Goal: Task Accomplishment & Management: Manage account settings

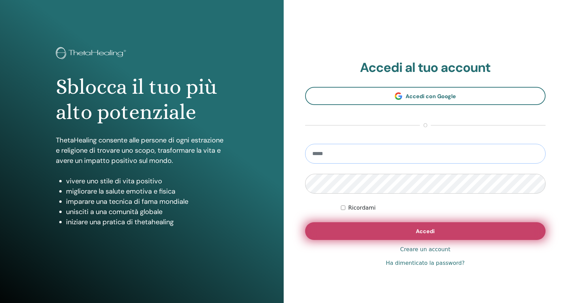
type input "**********"
click at [401, 227] on button "Accedi" at bounding box center [425, 231] width 241 height 18
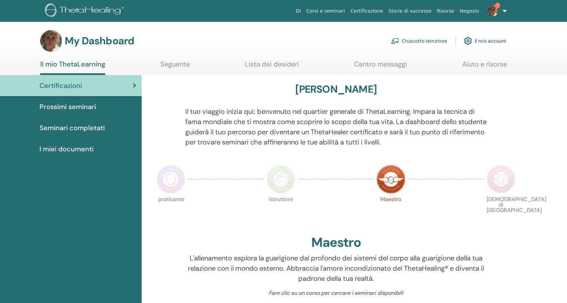
click at [346, 9] on link "Corsi e seminari" at bounding box center [326, 11] width 44 height 13
click at [348, 9] on link "Corsi e seminari" at bounding box center [326, 11] width 44 height 13
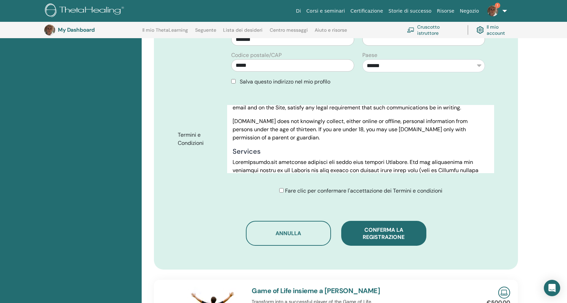
scroll to position [323, 0]
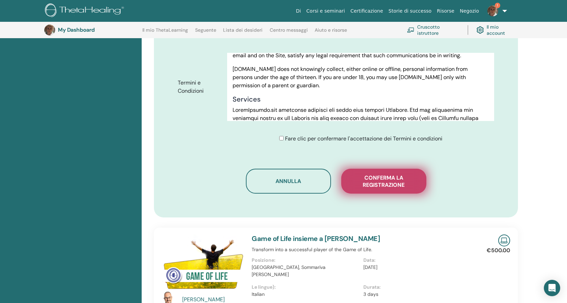
click at [367, 188] on span "Conferma la registrazione" at bounding box center [384, 181] width 68 height 14
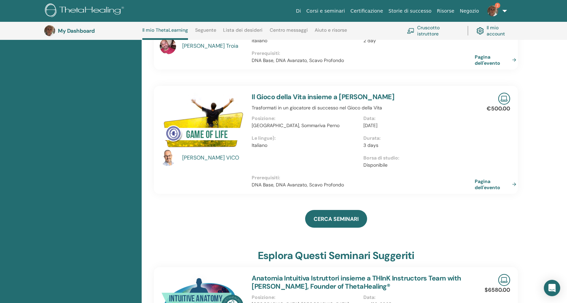
scroll to position [187, 0]
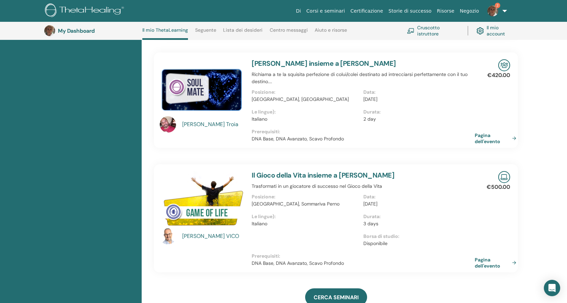
click at [492, 11] on img at bounding box center [492, 10] width 11 height 11
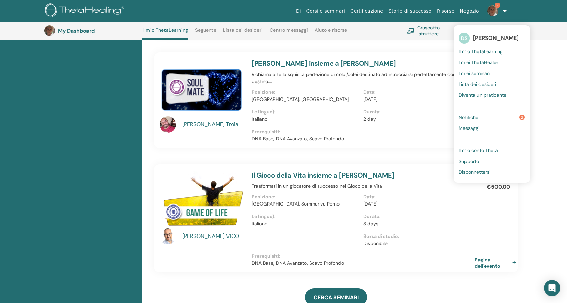
click at [476, 117] on span "Notifiche" at bounding box center [469, 117] width 20 height 6
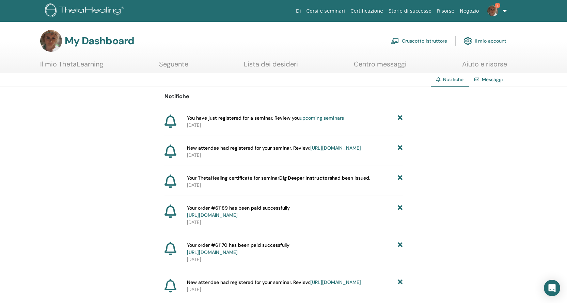
click at [328, 117] on link "upcoming seminars" at bounding box center [322, 118] width 44 height 6
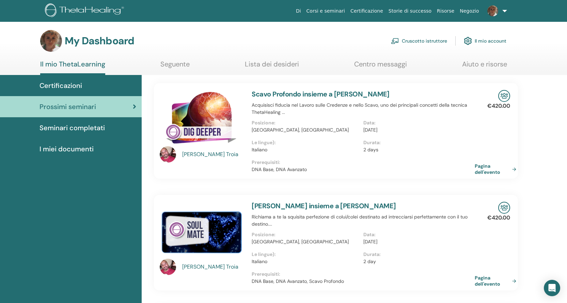
click at [434, 42] on link "Cruscotto istruttore" at bounding box center [419, 40] width 56 height 15
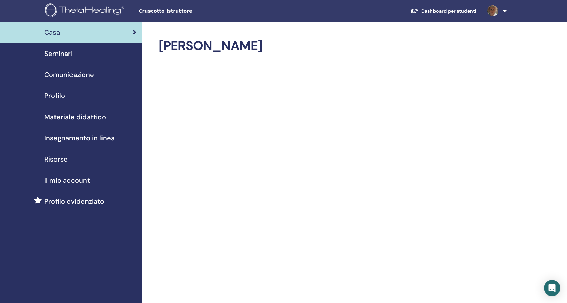
click at [61, 56] on span "Seminari" at bounding box center [58, 53] width 28 height 10
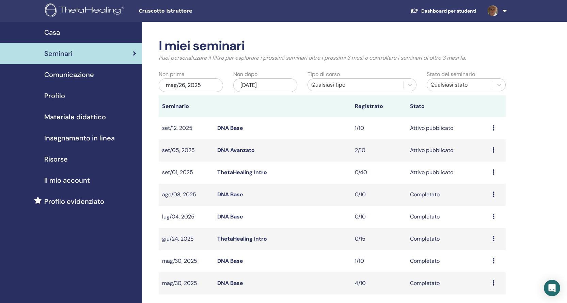
click at [387, 85] on div "Qualsiasi tipo" at bounding box center [355, 85] width 89 height 8
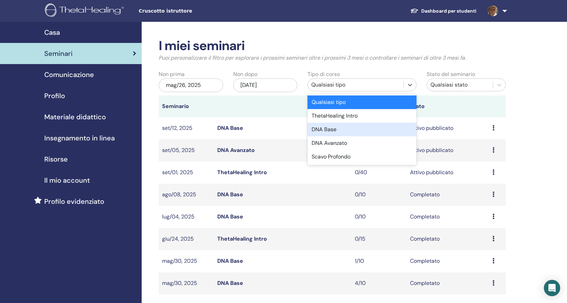
click at [333, 131] on div "DNA Base" at bounding box center [361, 130] width 109 height 14
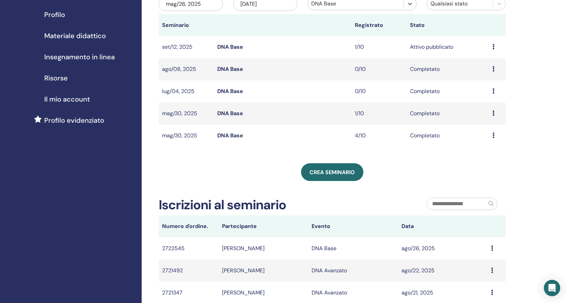
scroll to position [68, 0]
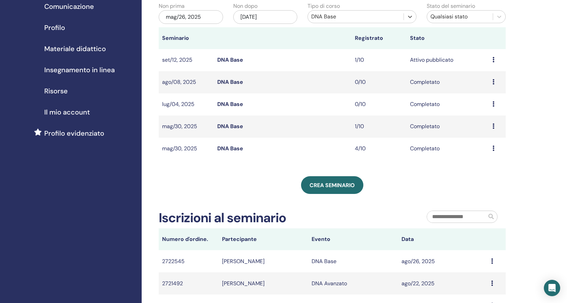
click at [233, 146] on link "DNA Base" at bounding box center [230, 148] width 26 height 7
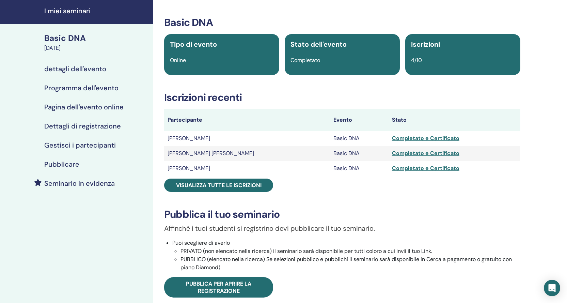
scroll to position [34, 0]
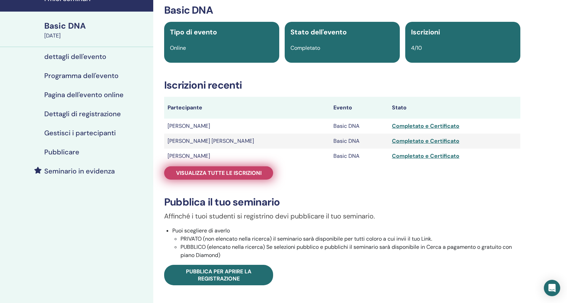
click at [239, 171] on span "Visualizza tutte le iscrizioni" at bounding box center [218, 172] width 85 height 7
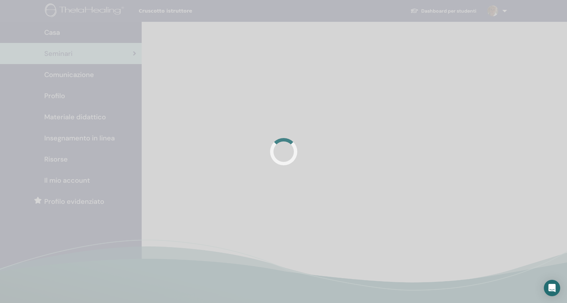
scroll to position [68, 0]
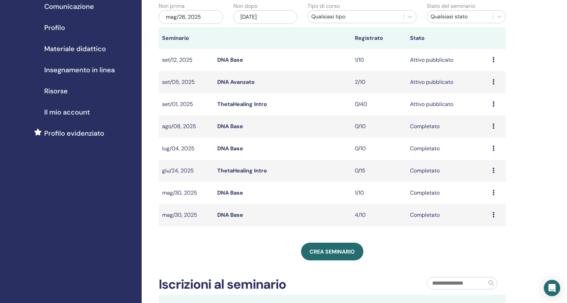
click at [235, 194] on link "DNA Base" at bounding box center [230, 192] width 26 height 7
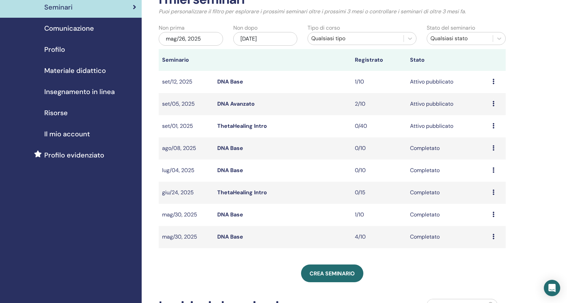
scroll to position [34, 0]
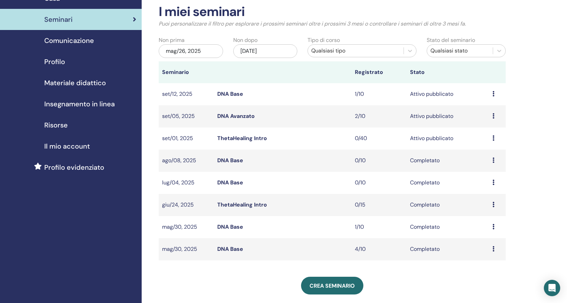
click at [168, 51] on div "mag/26, 2025" at bounding box center [191, 51] width 64 height 14
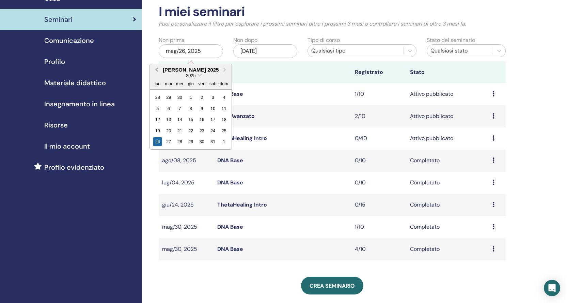
click at [155, 70] on button "Previous Month" at bounding box center [155, 70] width 11 height 11
click at [169, 96] on div "1" at bounding box center [168, 97] width 9 height 9
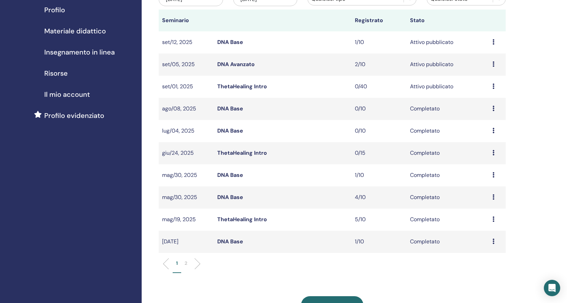
scroll to position [136, 0]
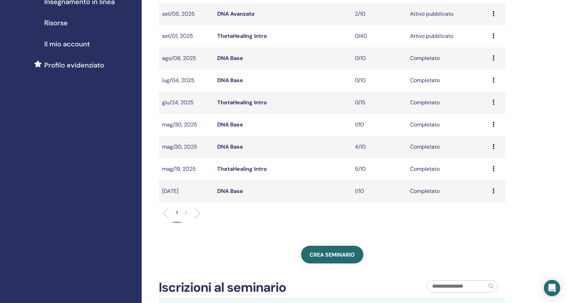
click at [229, 192] on link "DNA Base" at bounding box center [230, 190] width 26 height 7
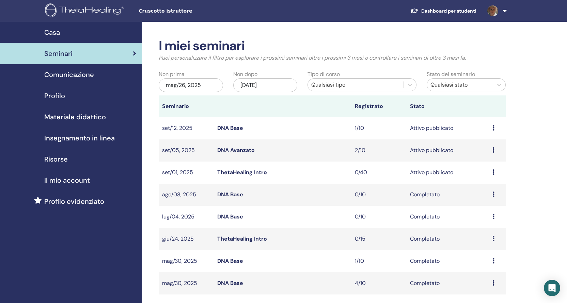
click at [183, 81] on div "mag/26, 2025" at bounding box center [191, 85] width 64 height 14
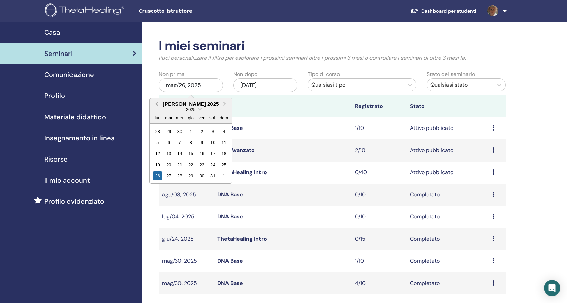
click at [154, 102] on button "Previous Month" at bounding box center [155, 104] width 11 height 11
click at [214, 129] on div "1" at bounding box center [212, 131] width 9 height 9
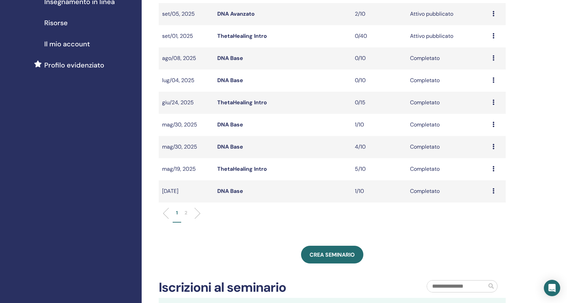
scroll to position [170, 0]
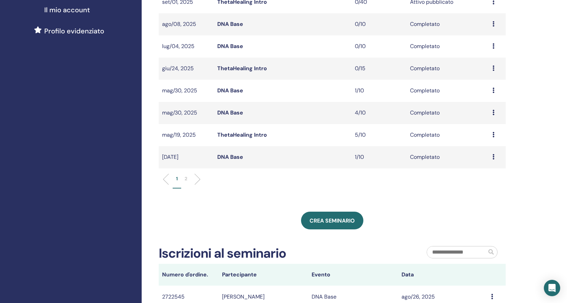
click at [198, 179] on li at bounding box center [195, 179] width 12 height 12
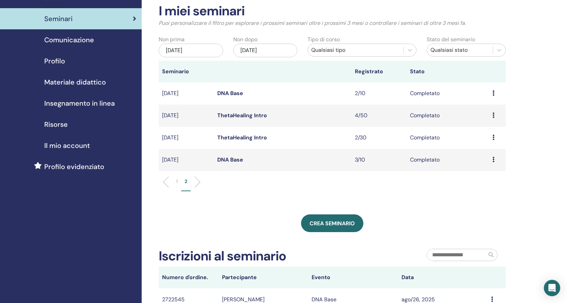
scroll to position [34, 0]
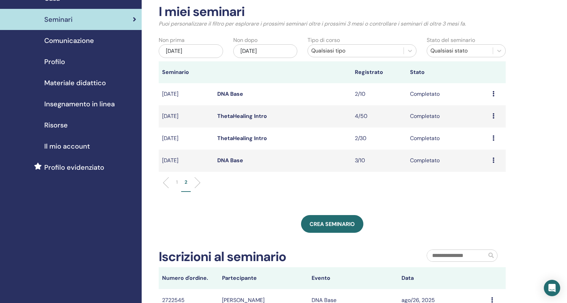
click at [225, 158] on link "DNA Base" at bounding box center [230, 160] width 26 height 7
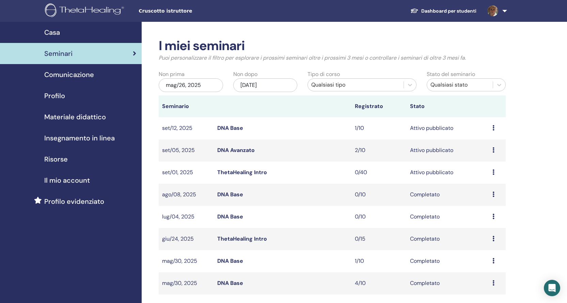
click at [174, 82] on div "mag/26, 2025" at bounding box center [191, 85] width 64 height 14
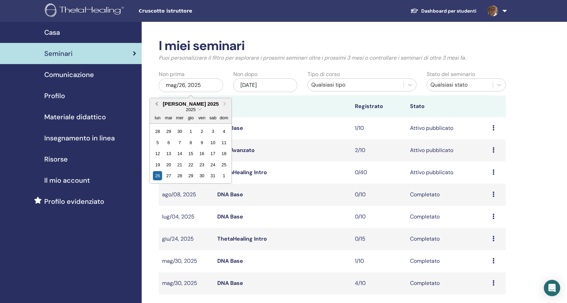
click at [155, 103] on button "Previous Month" at bounding box center [155, 104] width 11 height 11
click at [168, 129] on div "1" at bounding box center [168, 131] width 9 height 9
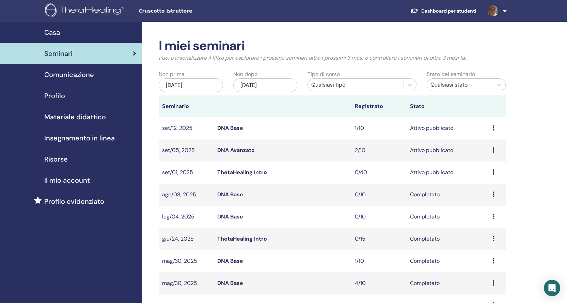
click at [180, 89] on div "apr/01, 2025" at bounding box center [191, 85] width 64 height 14
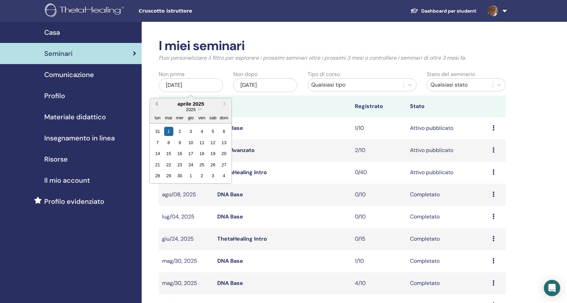
click at [155, 103] on button "Previous Month" at bounding box center [155, 104] width 11 height 11
click at [212, 129] on div "1" at bounding box center [212, 131] width 9 height 9
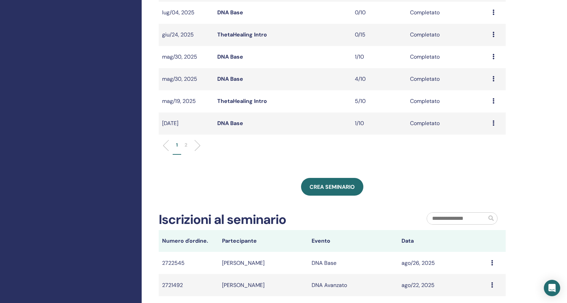
scroll to position [204, 0]
click at [199, 144] on li at bounding box center [195, 145] width 12 height 12
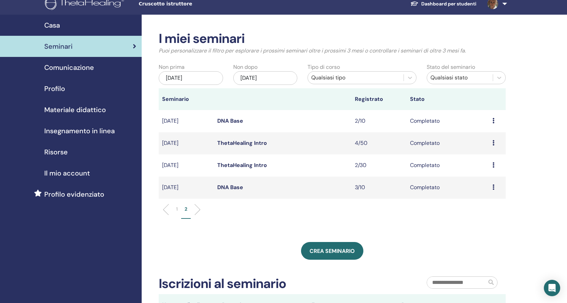
scroll to position [0, 0]
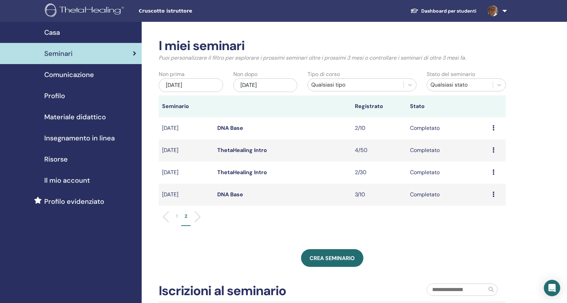
click at [226, 126] on link "DNA Base" at bounding box center [230, 127] width 26 height 7
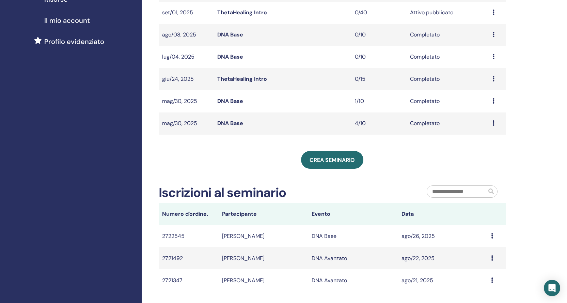
scroll to position [170, 0]
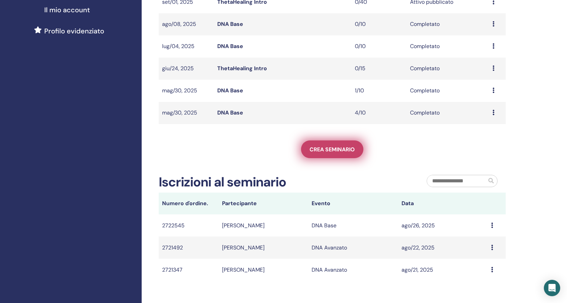
click at [332, 148] on span "Crea seminario" at bounding box center [331, 149] width 45 height 7
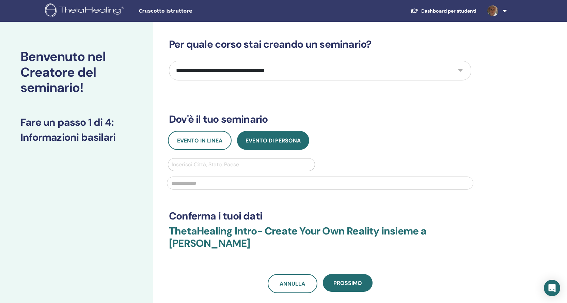
click at [259, 70] on select "**********" at bounding box center [320, 71] width 302 height 20
select select "**"
click at [169, 61] on select "**********" at bounding box center [320, 71] width 302 height 20
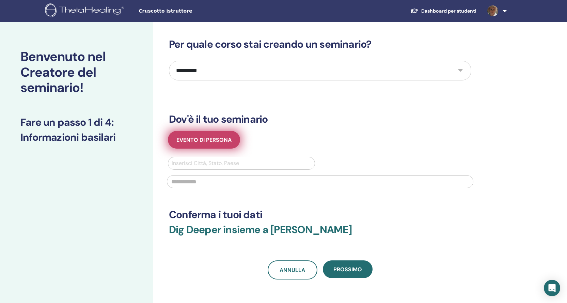
click at [218, 141] on span "Evento di persona" at bounding box center [203, 139] width 55 height 7
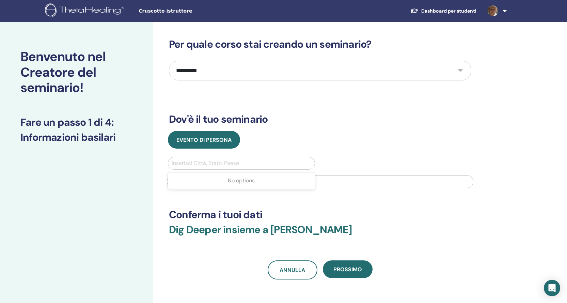
click at [224, 165] on div at bounding box center [242, 163] width 140 height 10
type input "******"
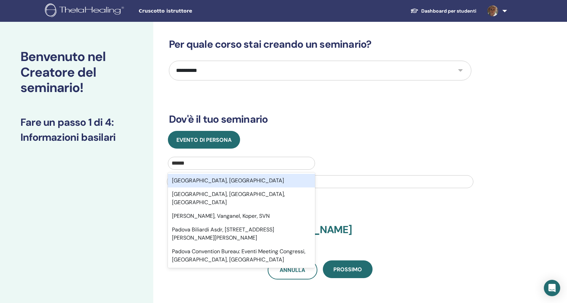
click at [206, 181] on div "Padova, ITA" at bounding box center [241, 181] width 147 height 14
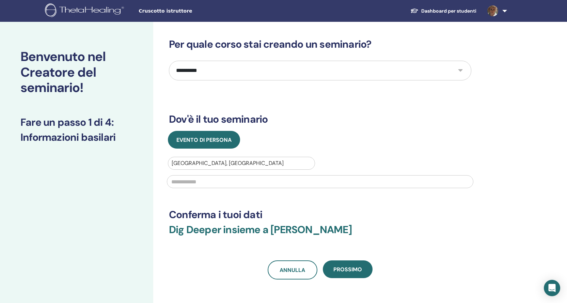
click at [238, 186] on input "text" at bounding box center [320, 181] width 306 height 13
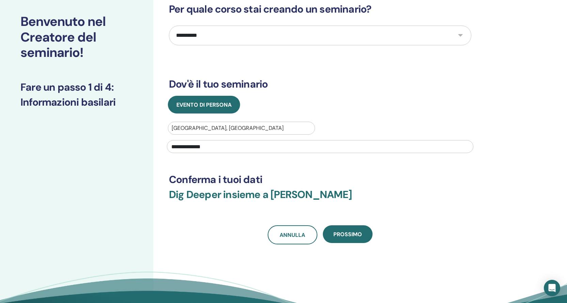
scroll to position [68, 0]
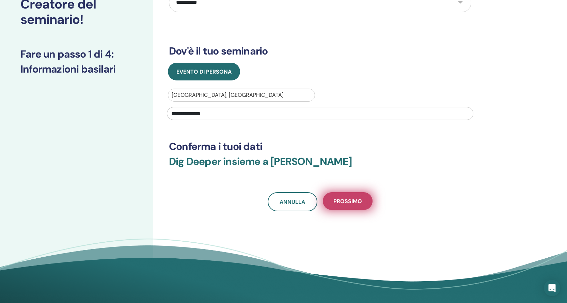
type input "**********"
click at [356, 202] on span "Prossimo" at bounding box center [347, 200] width 29 height 7
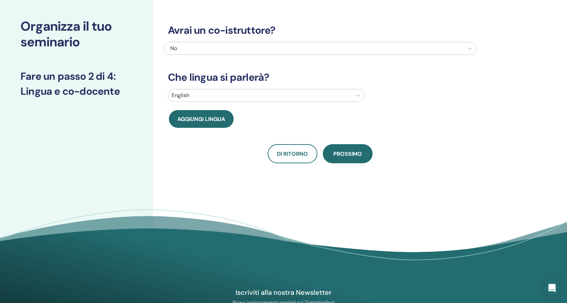
scroll to position [0, 0]
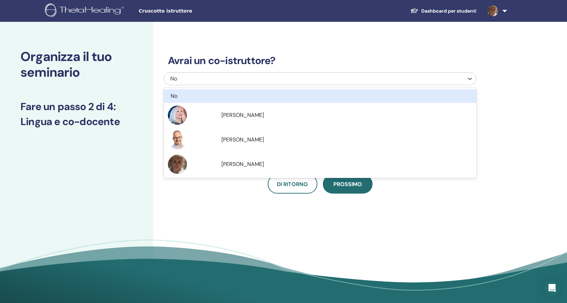
click at [250, 78] on div "No" at bounding box center [290, 79] width 241 height 8
click at [243, 79] on div "No" at bounding box center [290, 79] width 241 height 8
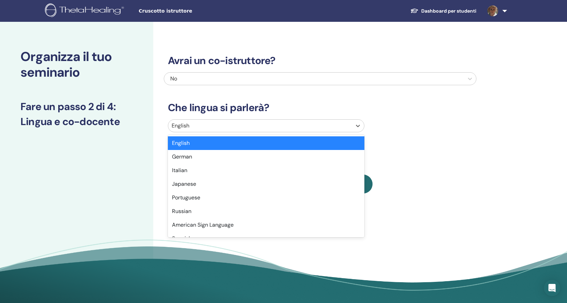
click at [224, 129] on div at bounding box center [260, 126] width 177 height 10
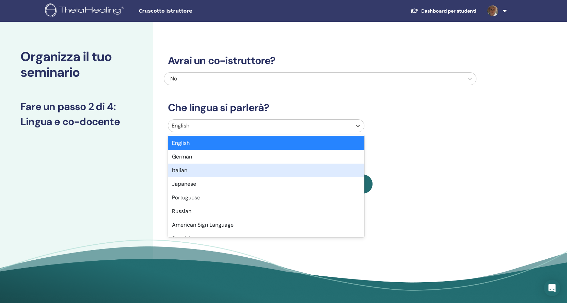
click at [197, 171] on div "Italian" at bounding box center [266, 170] width 196 height 14
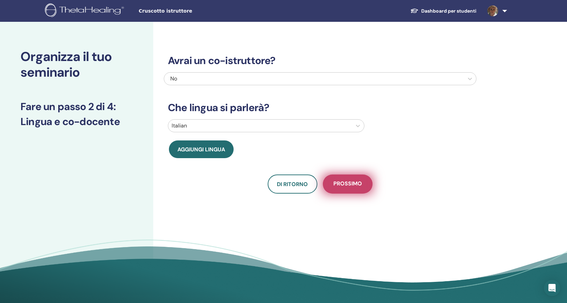
click at [351, 186] on span "Prossimo" at bounding box center [347, 184] width 29 height 9
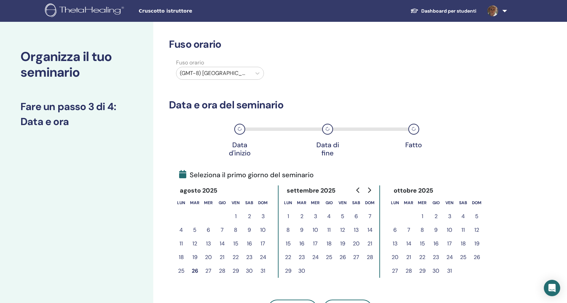
click at [241, 72] on div at bounding box center [214, 73] width 68 height 10
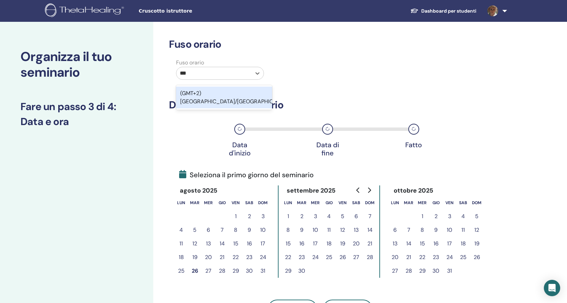
type input "****"
click at [233, 94] on div "(GMT+2) Europe/Rome" at bounding box center [224, 97] width 96 height 22
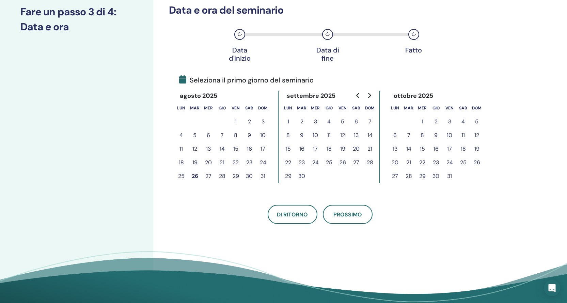
scroll to position [102, 0]
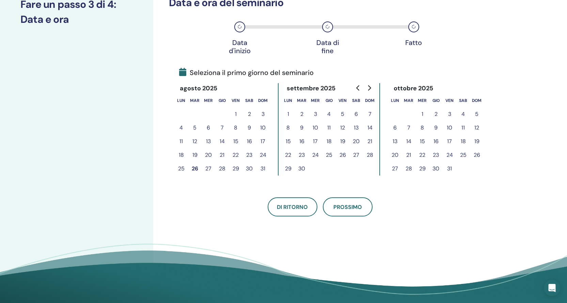
click at [462, 139] on button "18" at bounding box center [463, 141] width 14 height 14
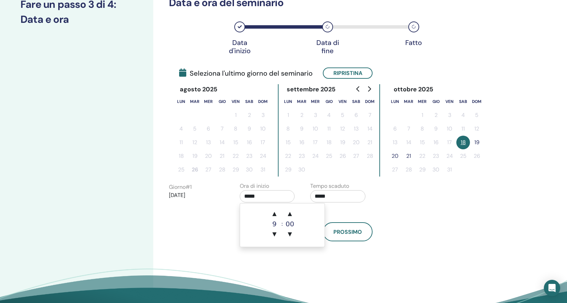
click at [270, 196] on input "*****" at bounding box center [267, 196] width 55 height 12
click at [277, 212] on span "▲" at bounding box center [275, 214] width 14 height 14
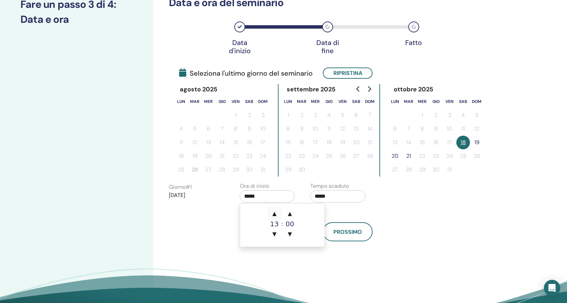
click at [277, 212] on span "▲" at bounding box center [275, 214] width 14 height 14
type input "*****"
click at [331, 194] on input "*****" at bounding box center [337, 196] width 55 height 12
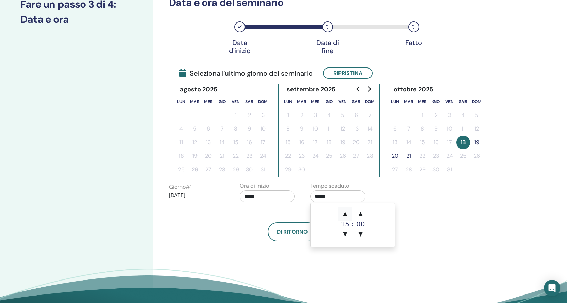
click at [347, 213] on span "▲" at bounding box center [345, 214] width 14 height 14
click at [347, 212] on span "▲" at bounding box center [345, 214] width 14 height 14
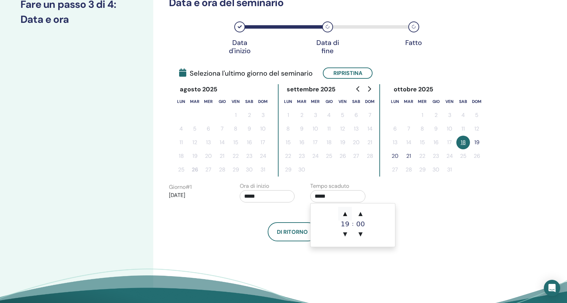
type input "*****"
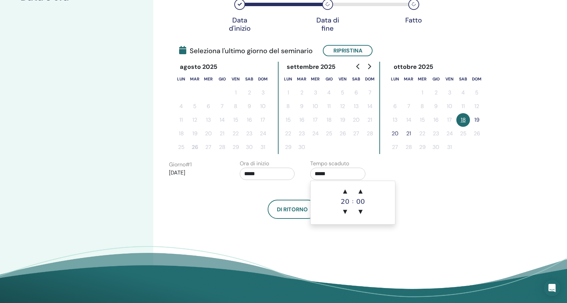
scroll to position [136, 0]
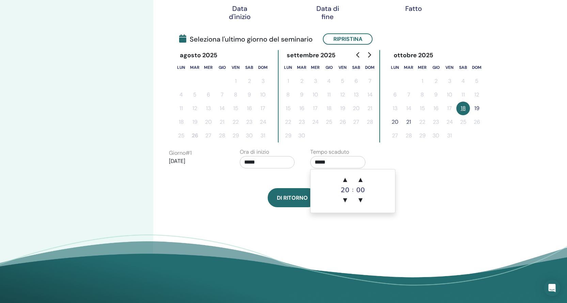
click at [303, 195] on span "Di ritorno" at bounding box center [292, 197] width 31 height 7
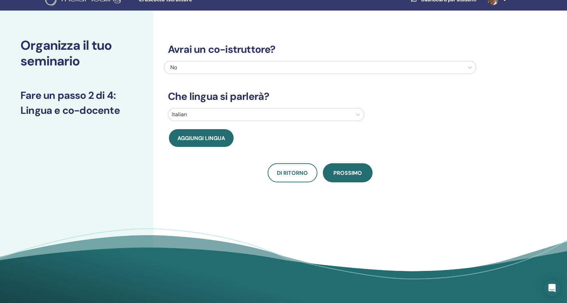
scroll to position [0, 0]
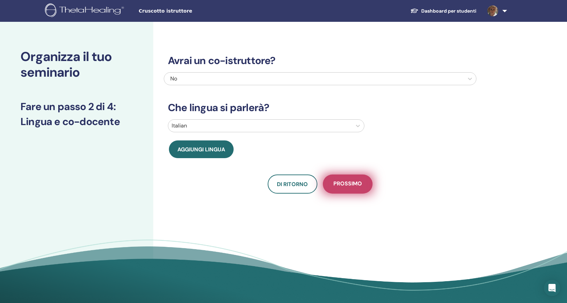
click at [342, 182] on span "Prossimo" at bounding box center [347, 184] width 29 height 9
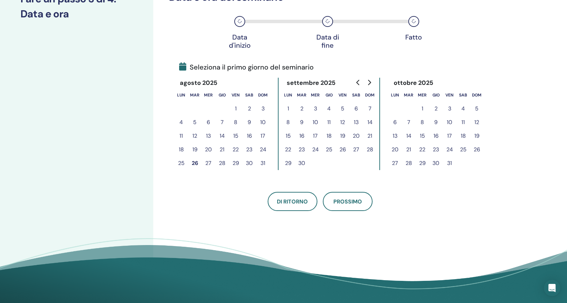
scroll to position [68, 0]
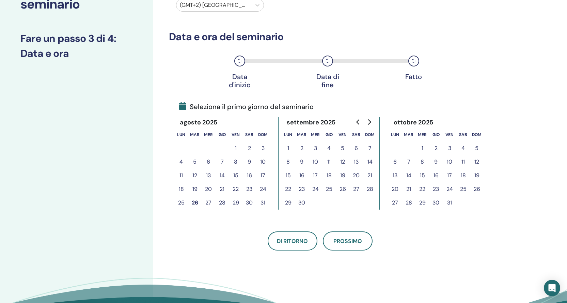
click at [462, 177] on button "18" at bounding box center [463, 176] width 14 height 14
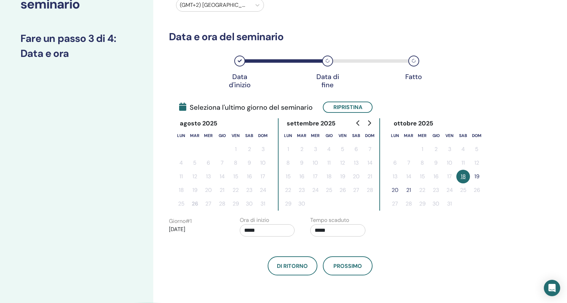
click at [475, 175] on button "19" at bounding box center [477, 177] width 14 height 14
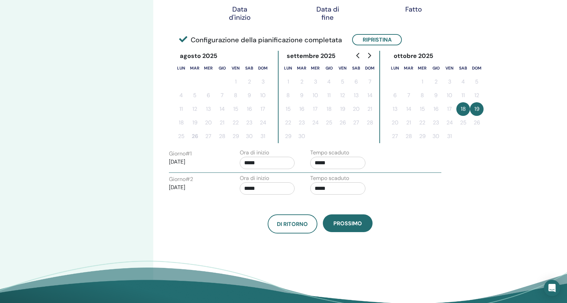
scroll to position [136, 0]
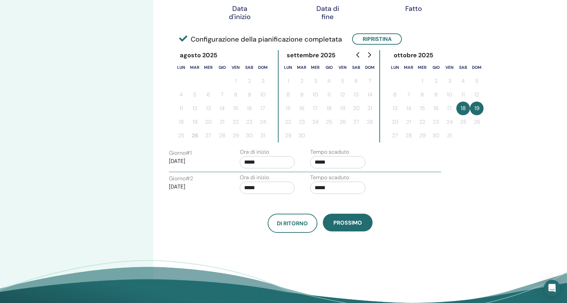
click at [270, 164] on input "*****" at bounding box center [267, 162] width 55 height 12
click at [274, 179] on span "▲" at bounding box center [275, 180] width 14 height 14
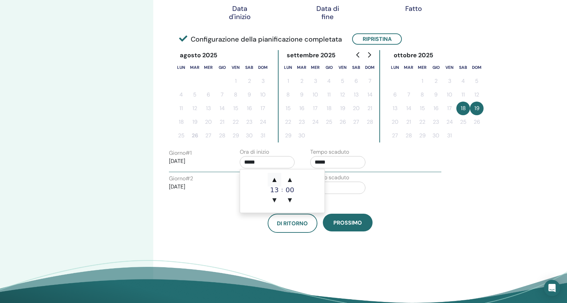
click at [274, 179] on span "▲" at bounding box center [275, 180] width 14 height 14
type input "*****"
click at [326, 162] on input "*****" at bounding box center [337, 162] width 55 height 12
click at [347, 179] on span "▲" at bounding box center [345, 180] width 14 height 14
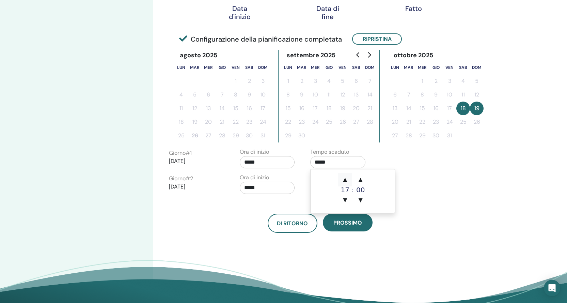
click at [347, 179] on span "▲" at bounding box center [345, 180] width 14 height 14
type input "*****"
click at [307, 198] on div "Di ritorno Prossimo" at bounding box center [320, 214] width 313 height 35
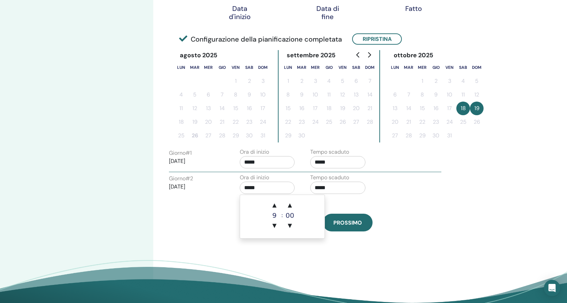
click at [272, 189] on input "*****" at bounding box center [267, 187] width 55 height 12
click at [275, 202] on span "▲" at bounding box center [275, 205] width 14 height 14
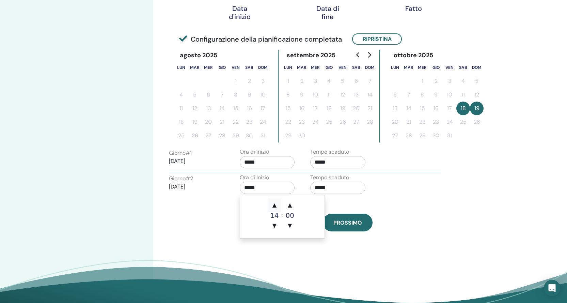
click at [275, 202] on span "▲" at bounding box center [275, 205] width 14 height 14
type input "*****"
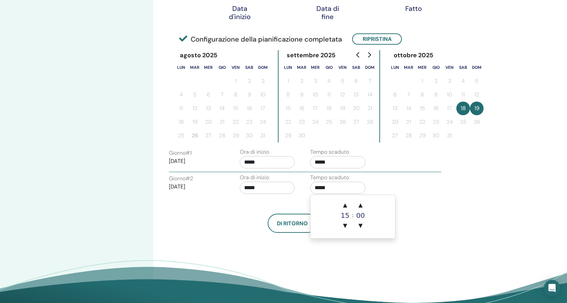
click at [324, 190] on input "*****" at bounding box center [337, 187] width 55 height 12
click at [344, 204] on span "▲" at bounding box center [345, 205] width 14 height 14
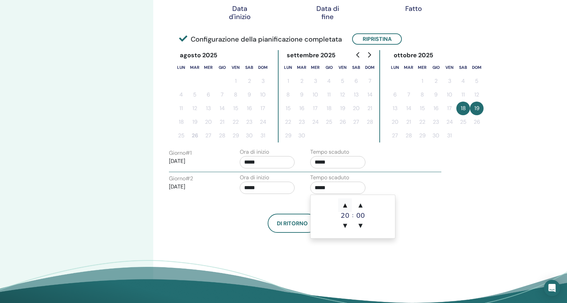
click at [344, 204] on span "▲" at bounding box center [345, 205] width 14 height 14
type input "*****"
click at [300, 202] on div "Di ritorno Prossimo" at bounding box center [320, 214] width 313 height 35
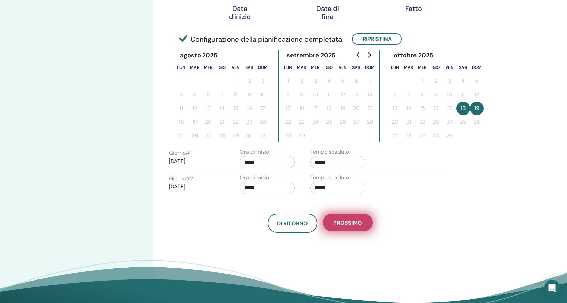
click at [344, 220] on span "Prossimo" at bounding box center [347, 222] width 29 height 7
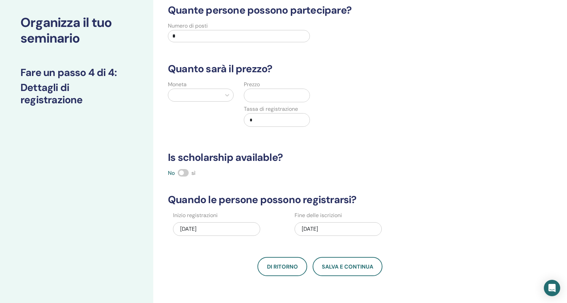
scroll to position [0, 0]
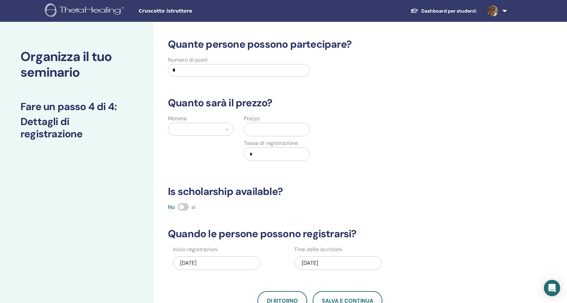
click at [180, 70] on input "*" at bounding box center [239, 70] width 142 height 12
type input "**"
click at [194, 125] on div at bounding box center [195, 129] width 46 height 10
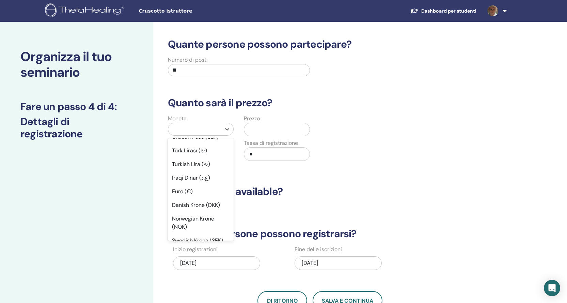
scroll to position [477, 0]
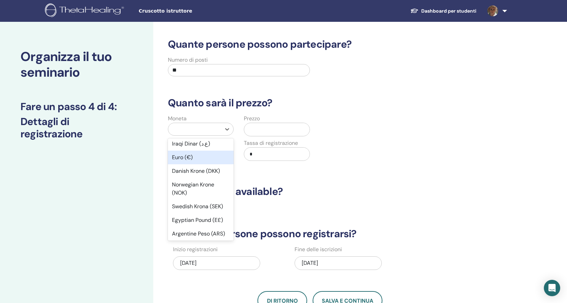
click at [192, 164] on div "Euro (€)" at bounding box center [201, 157] width 66 height 14
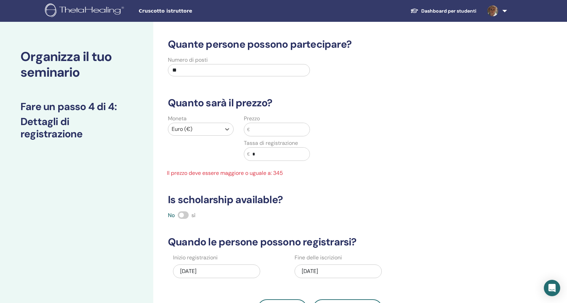
click at [262, 126] on input "text" at bounding box center [280, 129] width 60 height 13
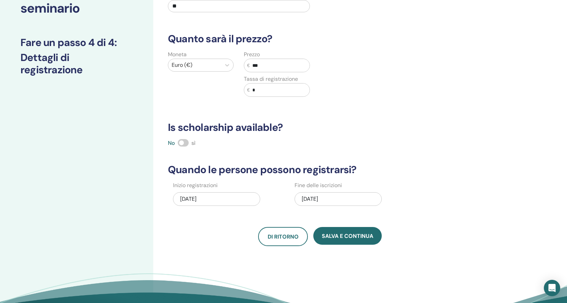
scroll to position [68, 0]
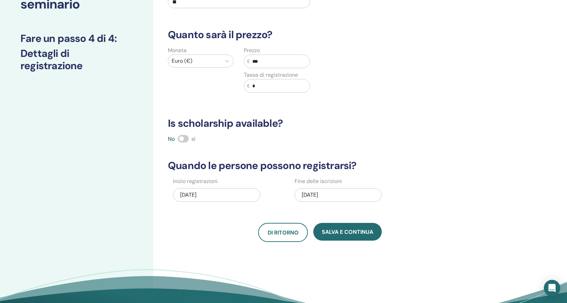
type input "***"
click at [185, 138] on span at bounding box center [183, 138] width 11 height 7
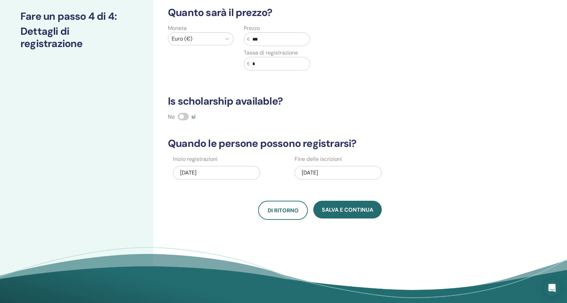
scroll to position [102, 0]
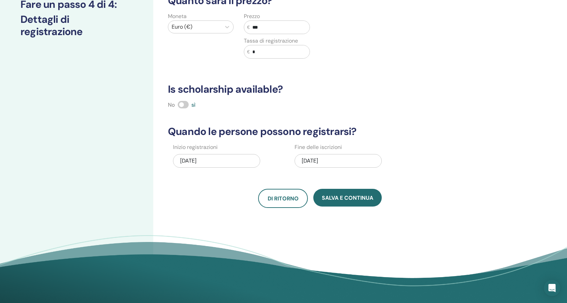
click at [337, 159] on div "10/19/2025" at bounding box center [337, 161] width 87 height 14
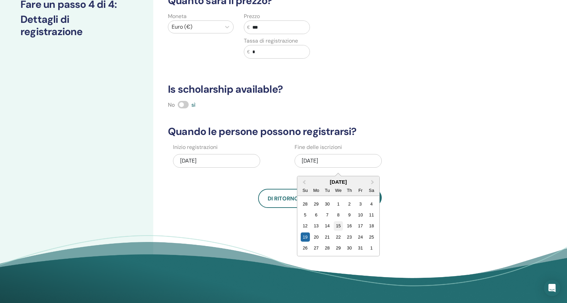
click at [340, 223] on div "15" at bounding box center [338, 225] width 9 height 9
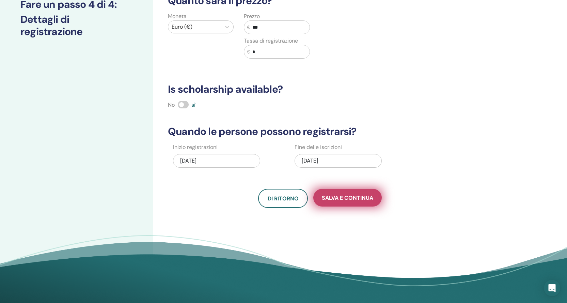
click at [347, 199] on span "Salva e continua" at bounding box center [347, 197] width 51 height 7
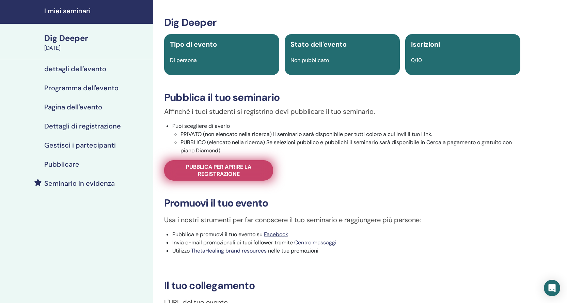
scroll to position [34, 0]
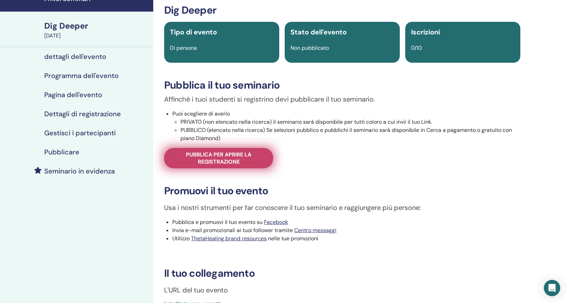
click at [221, 162] on span "Pubblica per aprire la registrazione" at bounding box center [219, 158] width 92 height 14
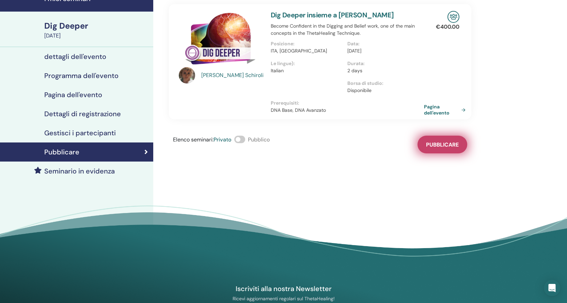
click at [437, 143] on span "Pubblicare" at bounding box center [442, 144] width 33 height 7
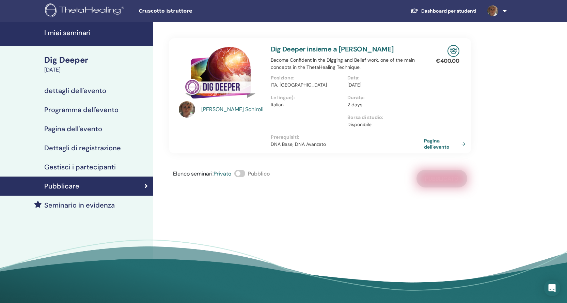
click at [242, 173] on span at bounding box center [239, 173] width 11 height 7
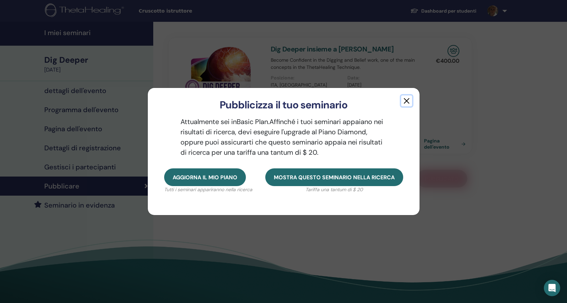
click at [405, 99] on button "button" at bounding box center [406, 100] width 11 height 11
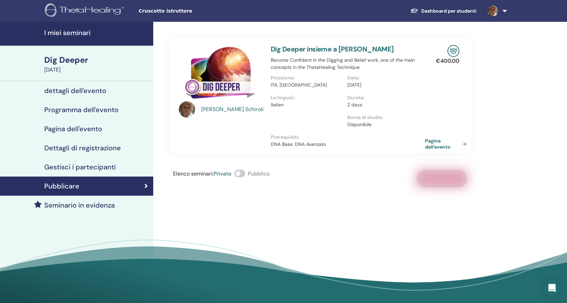
click at [445, 144] on link "Pagina dell'evento" at bounding box center [447, 144] width 44 height 12
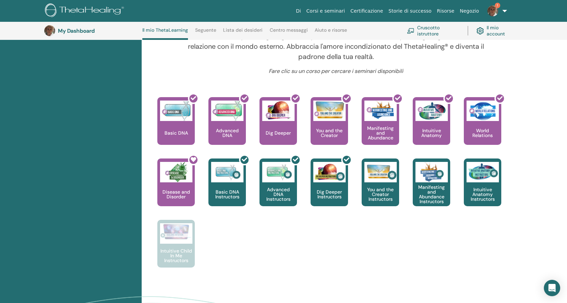
scroll to position [290, 0]
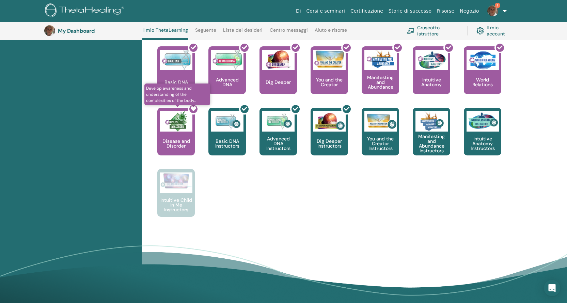
click at [178, 130] on div at bounding box center [179, 133] width 37 height 61
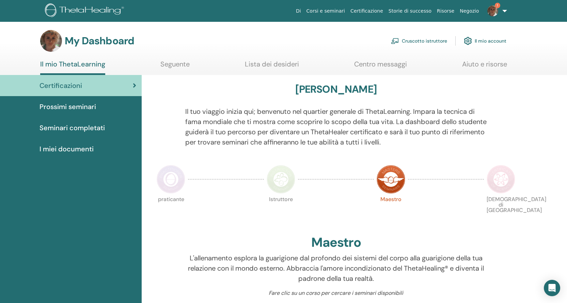
click at [87, 128] on span "Seminari completati" at bounding box center [71, 128] width 65 height 10
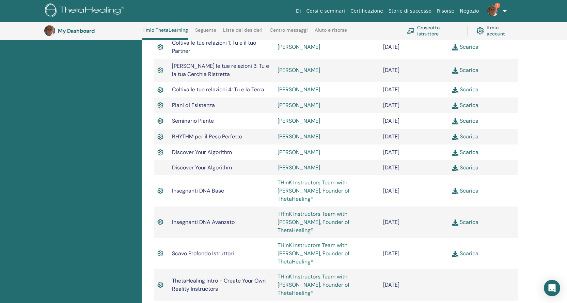
scroll to position [427, 0]
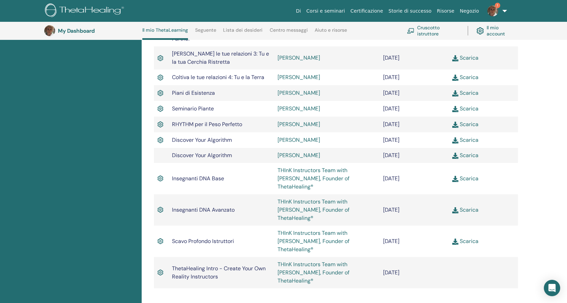
click at [460, 206] on link "Scarica" at bounding box center [465, 209] width 26 height 7
click at [454, 238] on img at bounding box center [455, 241] width 6 height 6
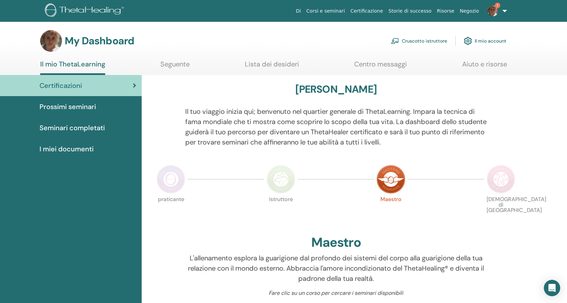
click at [492, 176] on img at bounding box center [501, 179] width 29 height 29
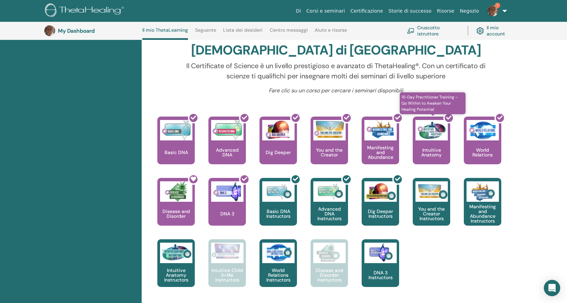
scroll to position [222, 0]
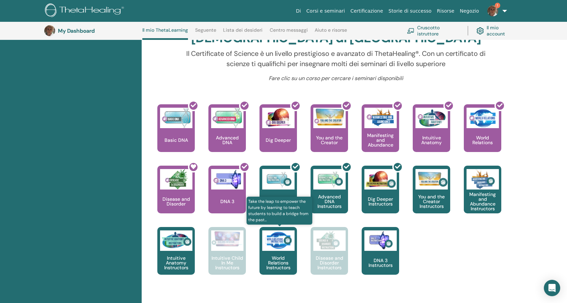
click at [280, 251] on div "World Relations Instructors" at bounding box center [277, 251] width 37 height 48
